Goal: Navigation & Orientation: Find specific page/section

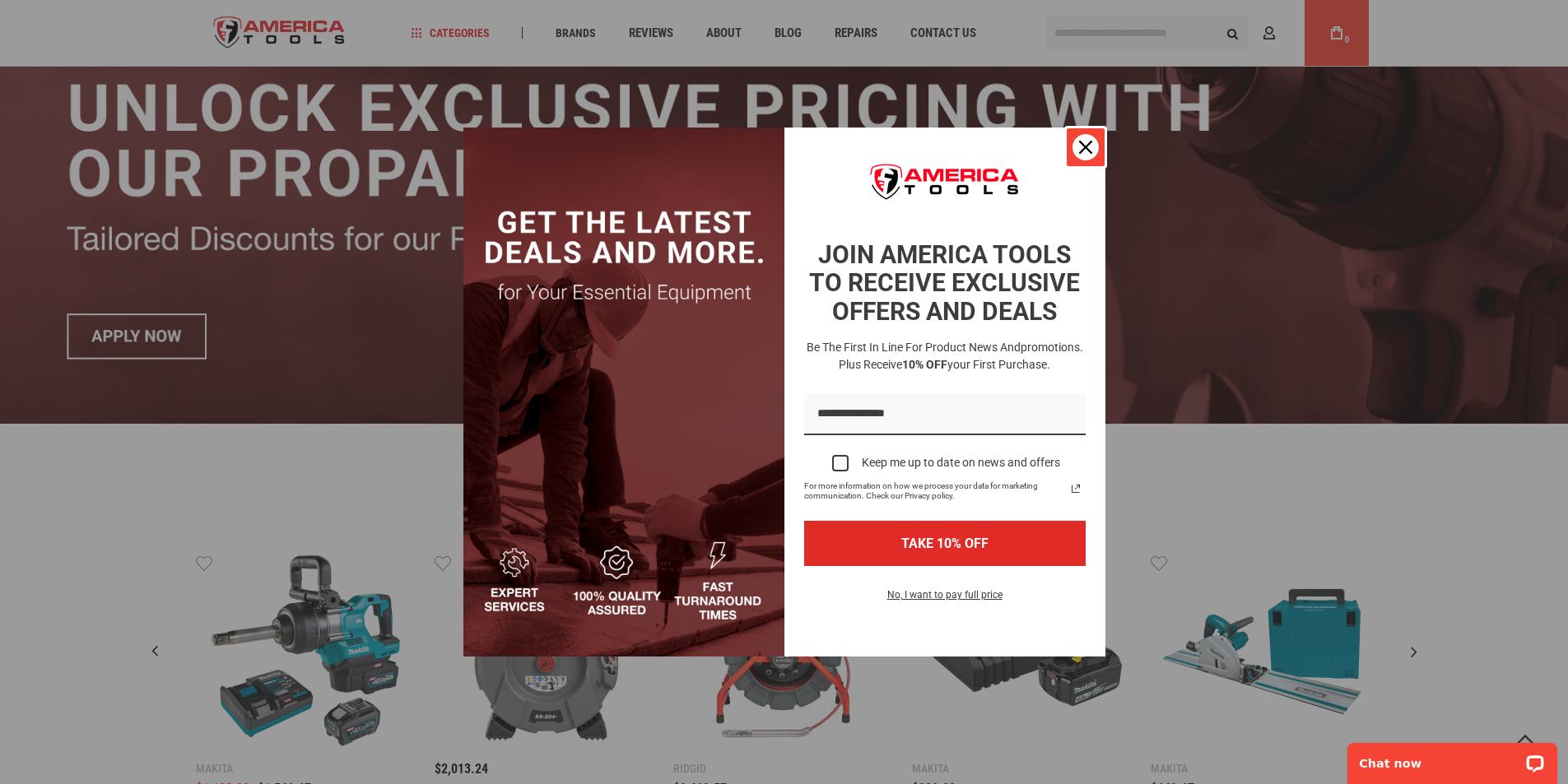
click at [1081, 153] on icon "close icon" at bounding box center [1086, 148] width 13 height 13
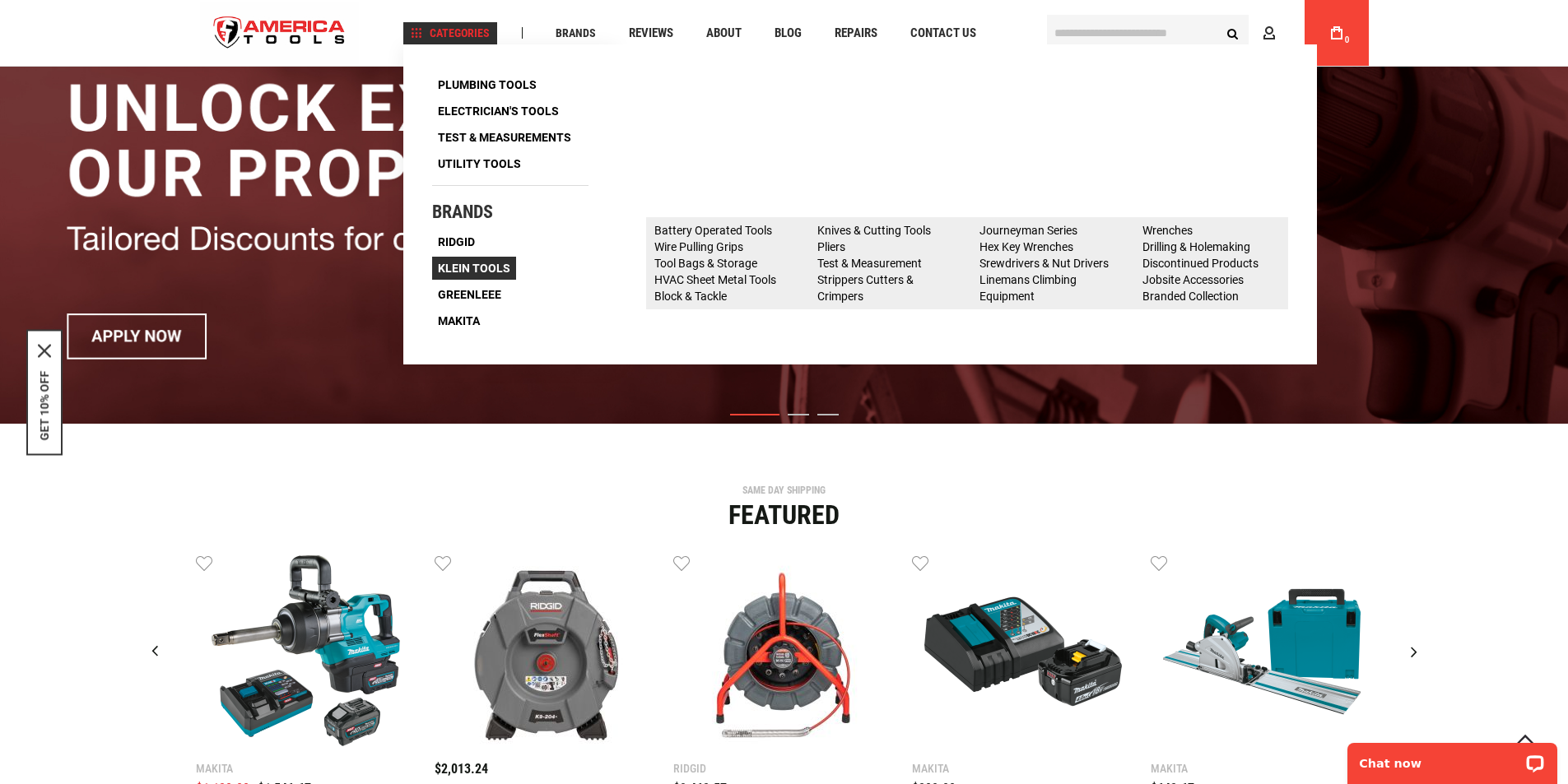
click at [478, 264] on span "Klein Tools" at bounding box center [475, 268] width 73 height 12
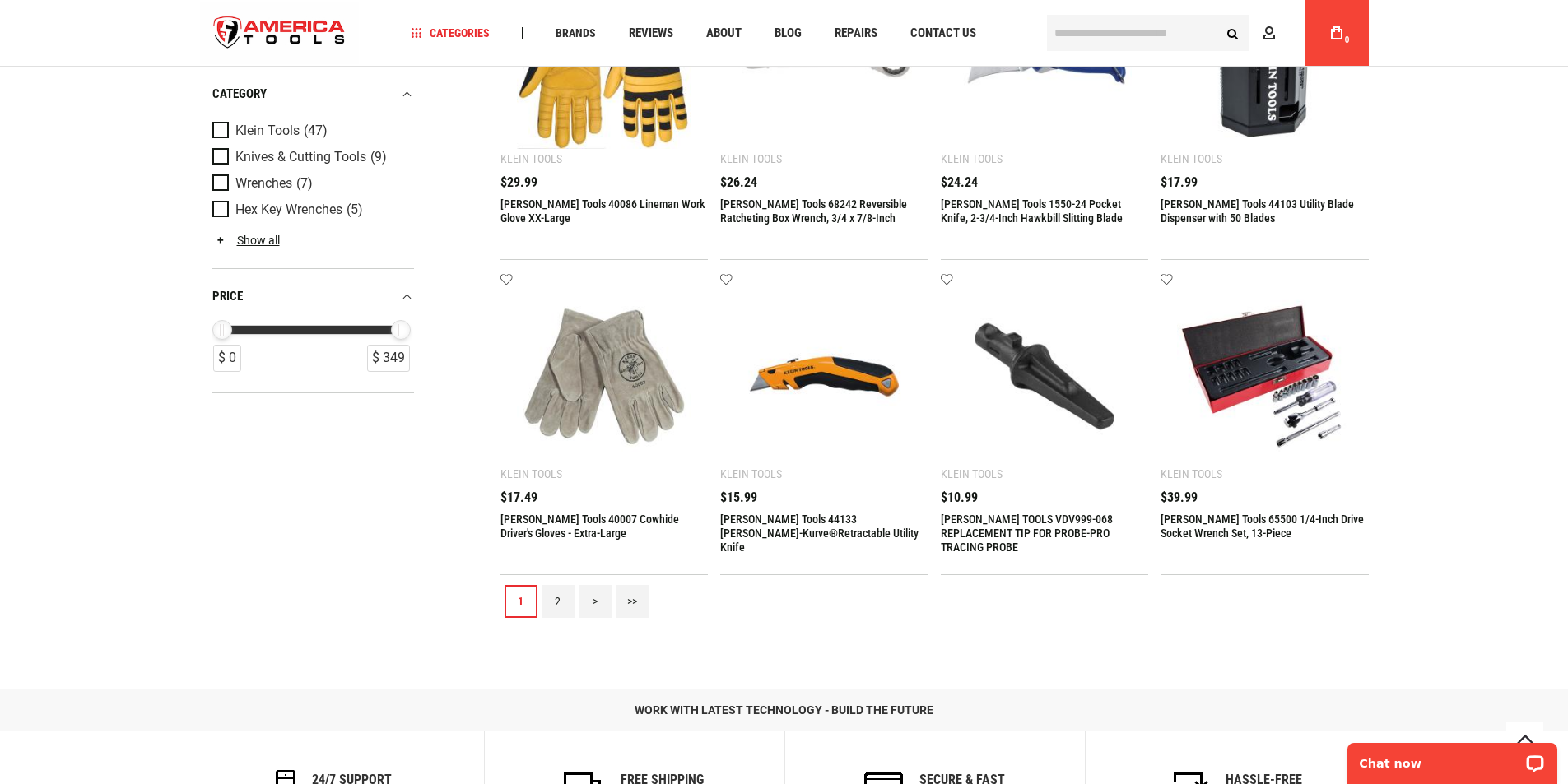
scroll to position [1510, 0]
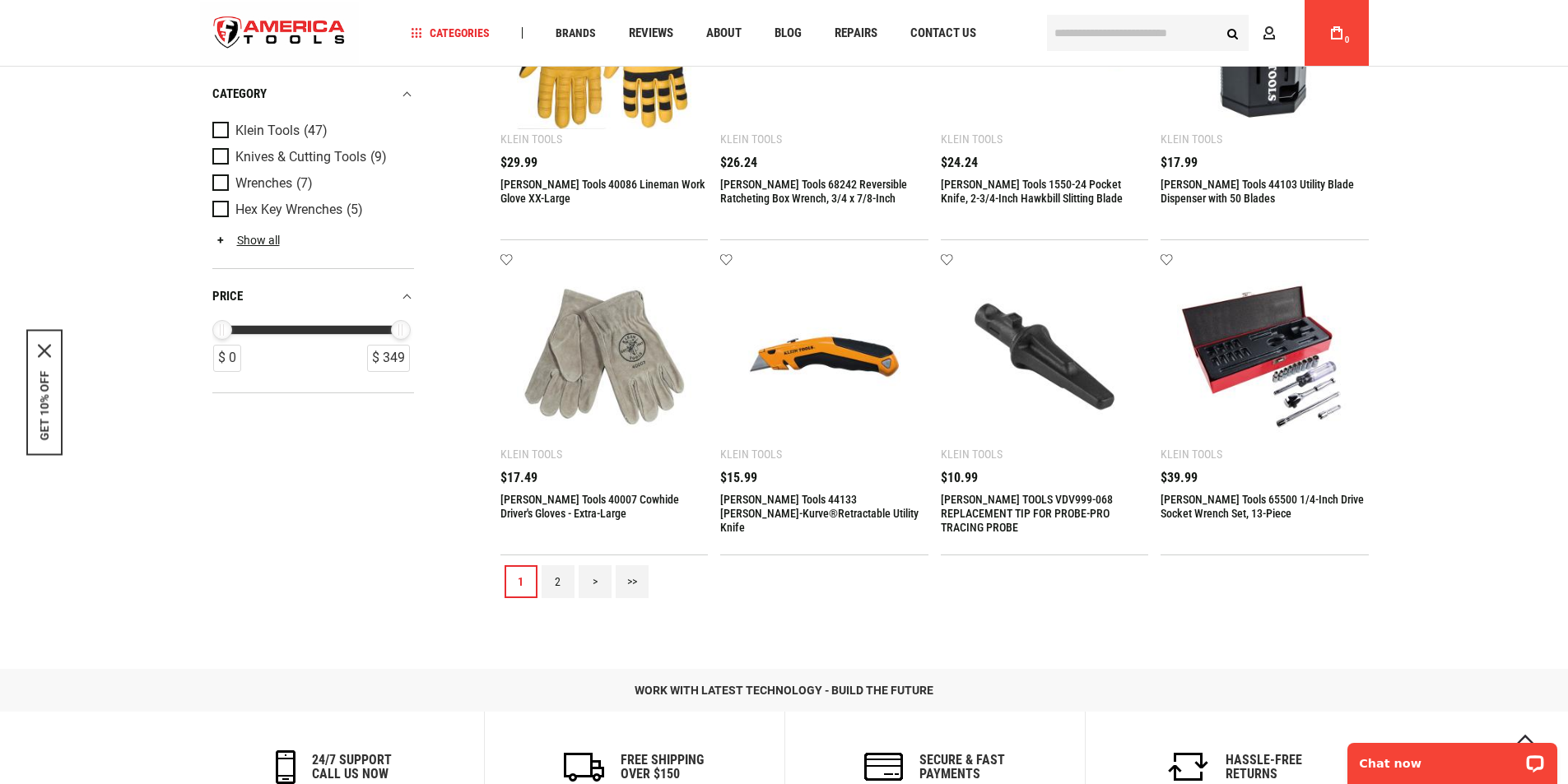
click at [564, 582] on link "2" at bounding box center [558, 582] width 33 height 33
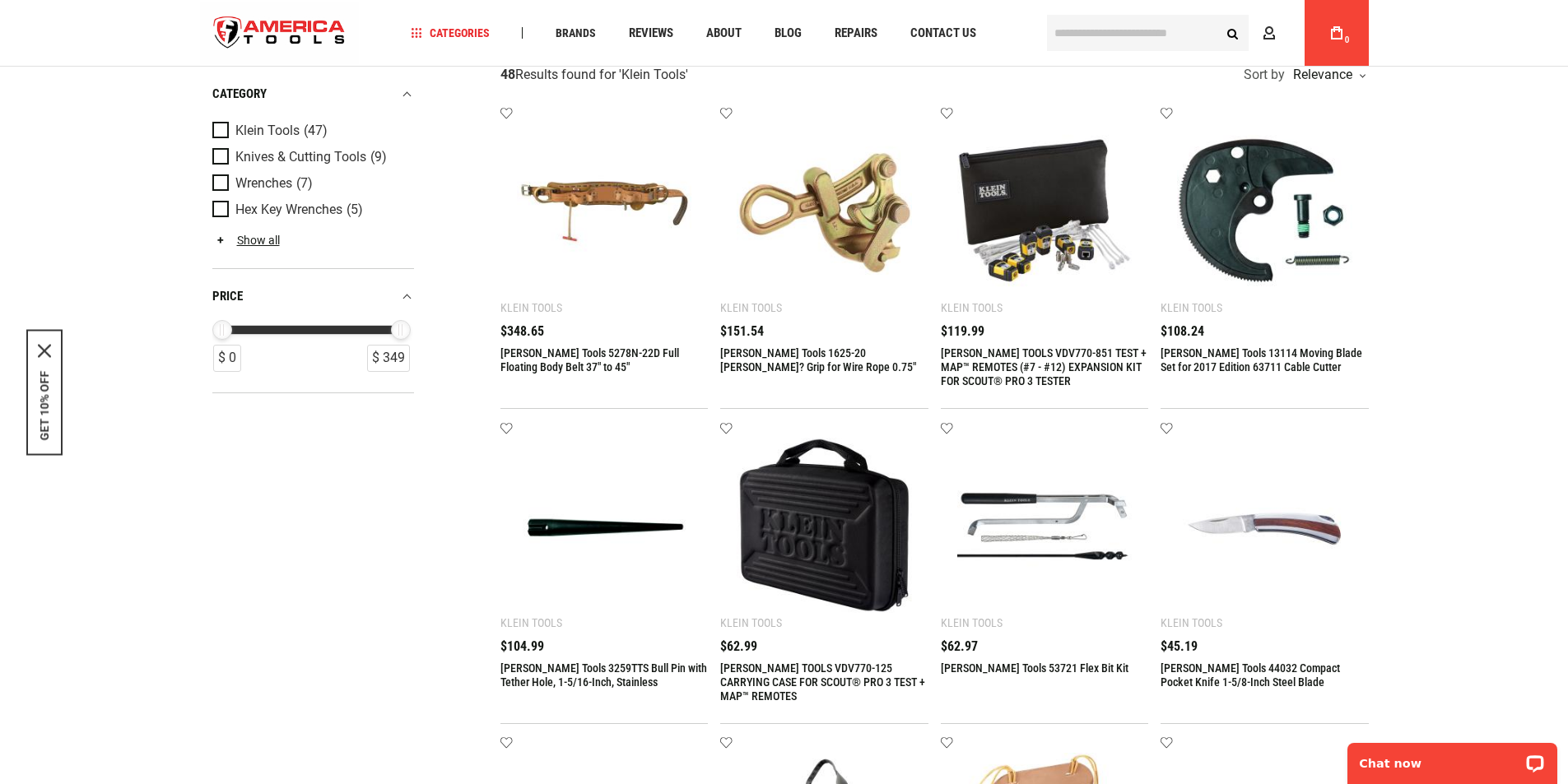
scroll to position [0, 0]
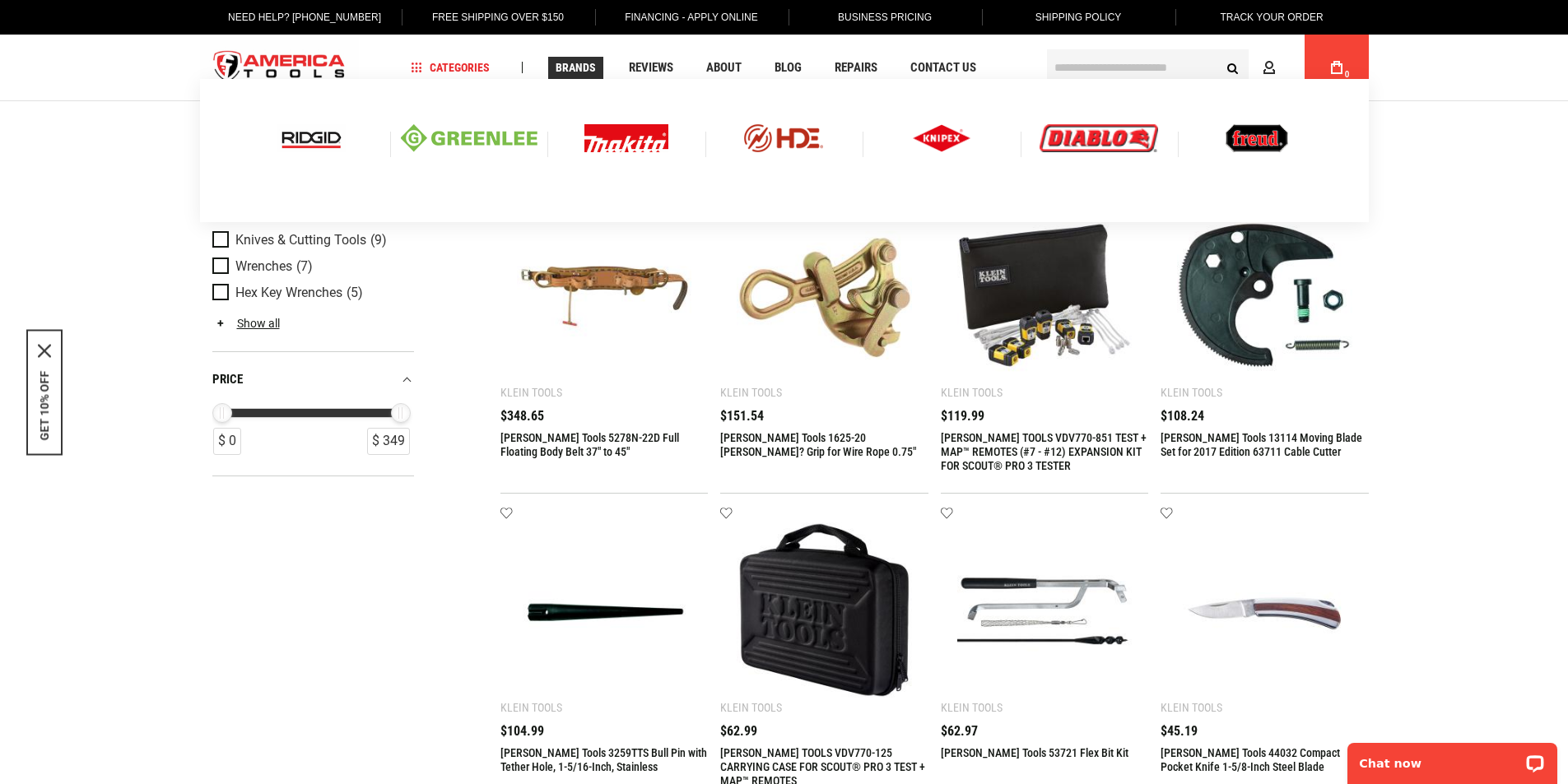
click at [486, 136] on img at bounding box center [469, 138] width 136 height 28
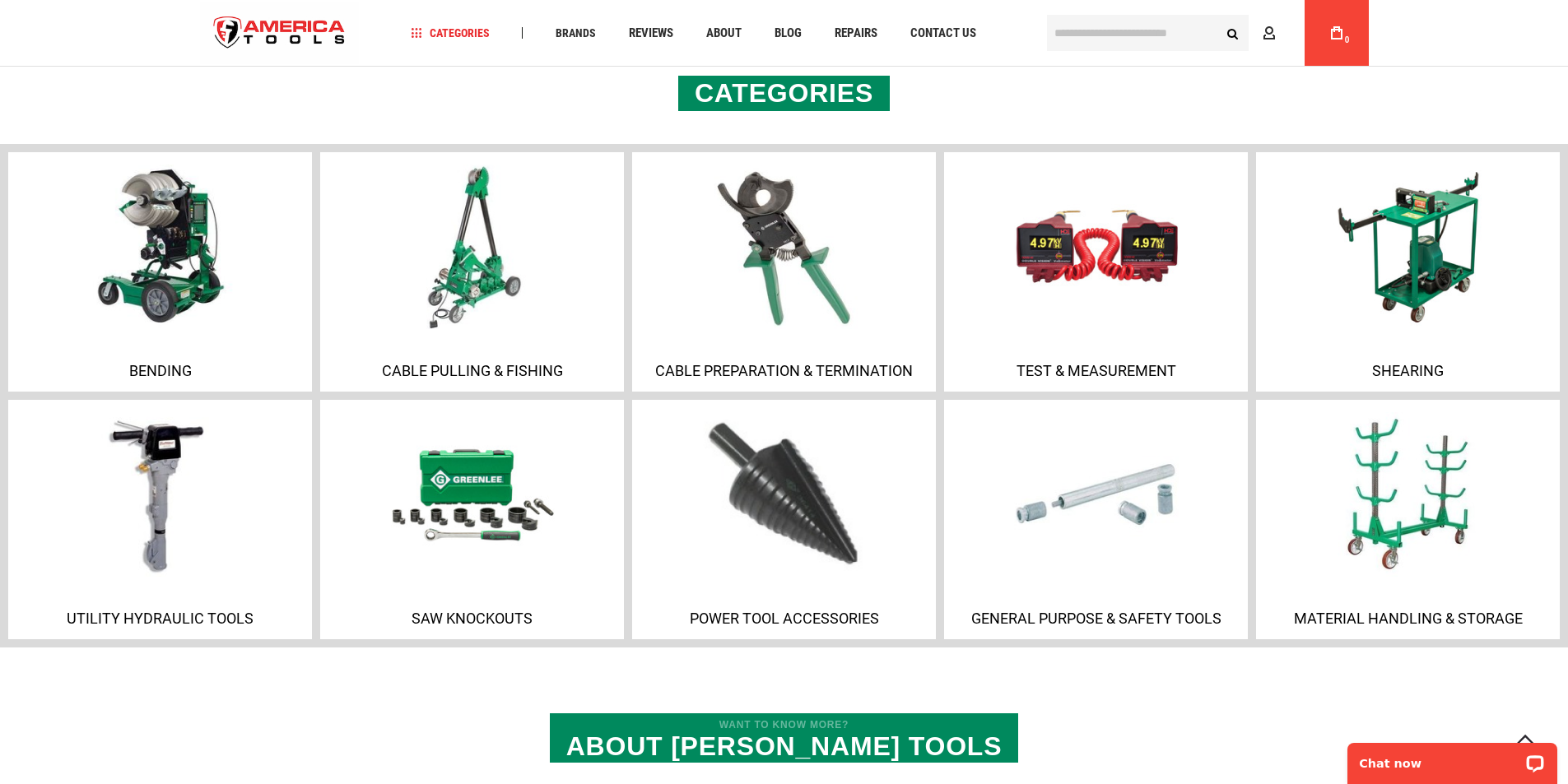
click at [826, 511] on img at bounding box center [784, 494] width 177 height 177
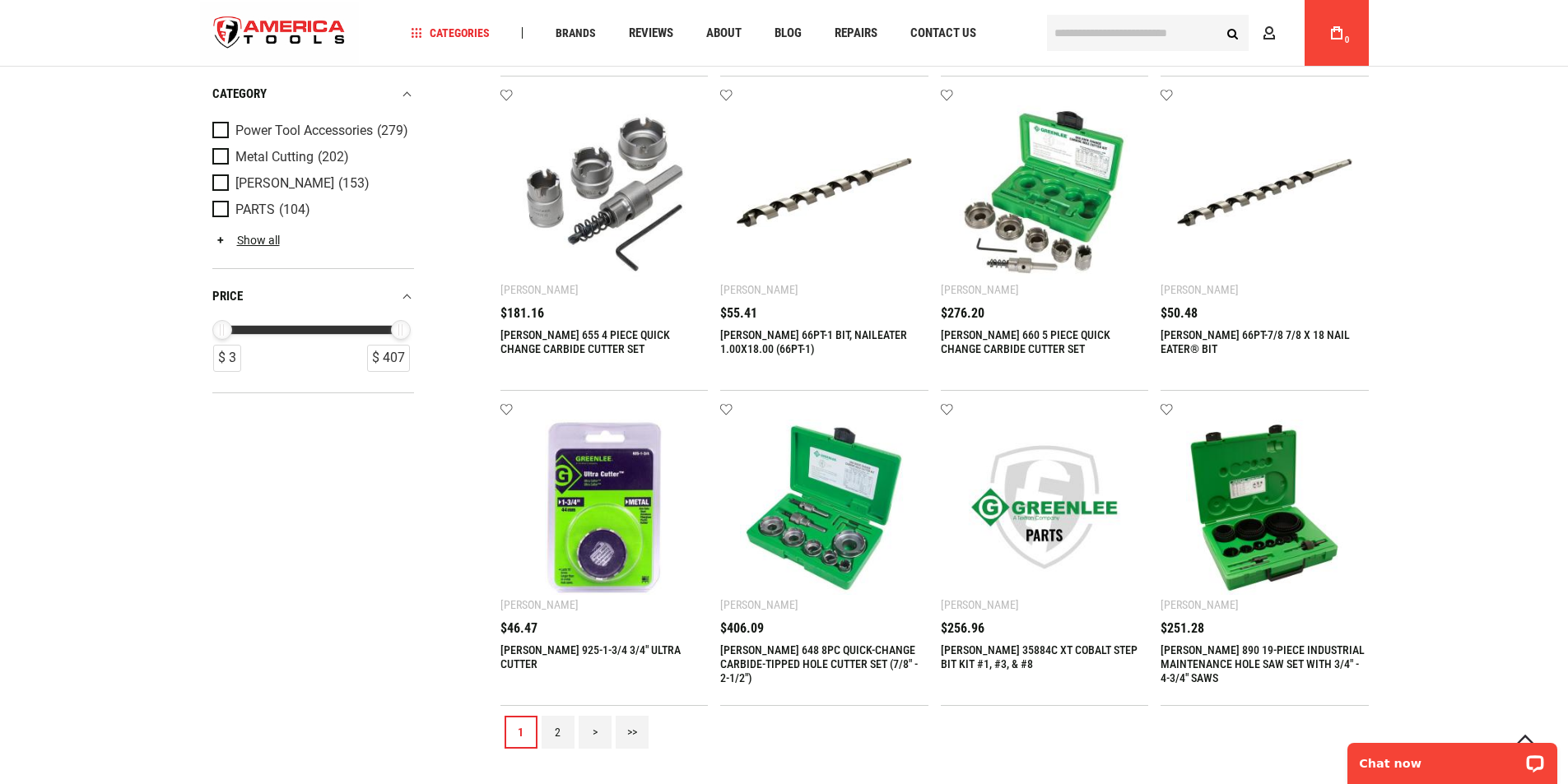
scroll to position [1563, 0]
